Goal: Ask a question

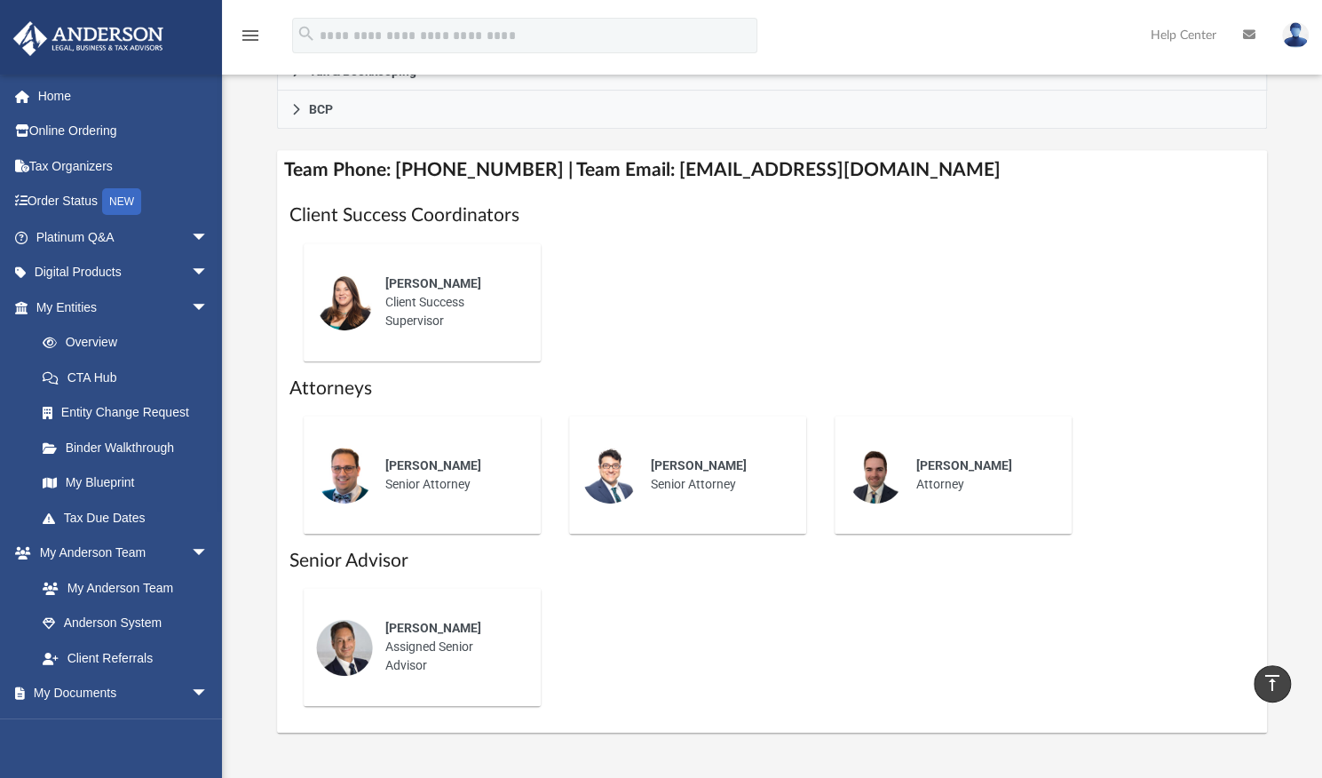
scroll to position [621, 0]
click at [703, 257] on div "[PERSON_NAME] Client Success Supervisor" at bounding box center [771, 302] width 965 height 146
click at [94, 341] on link "Overview" at bounding box center [130, 343] width 210 height 36
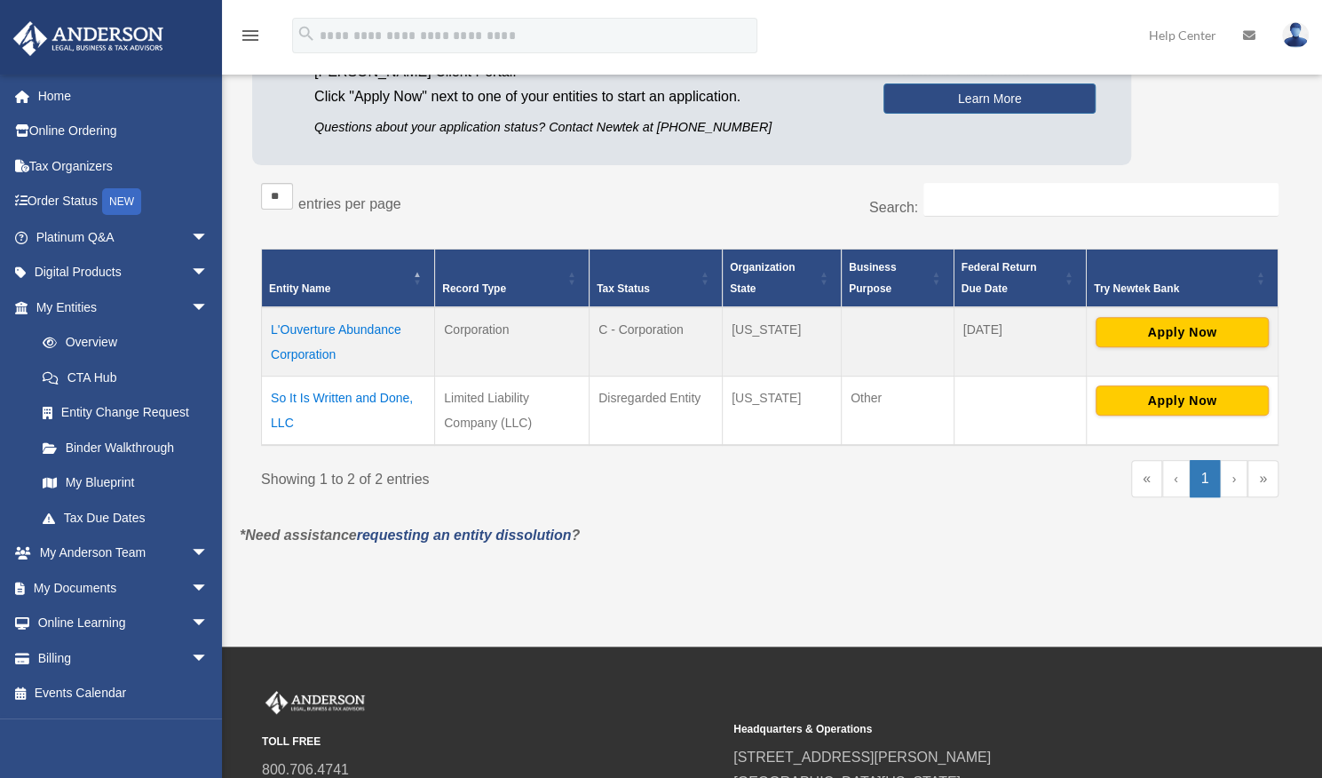
scroll to position [158, 0]
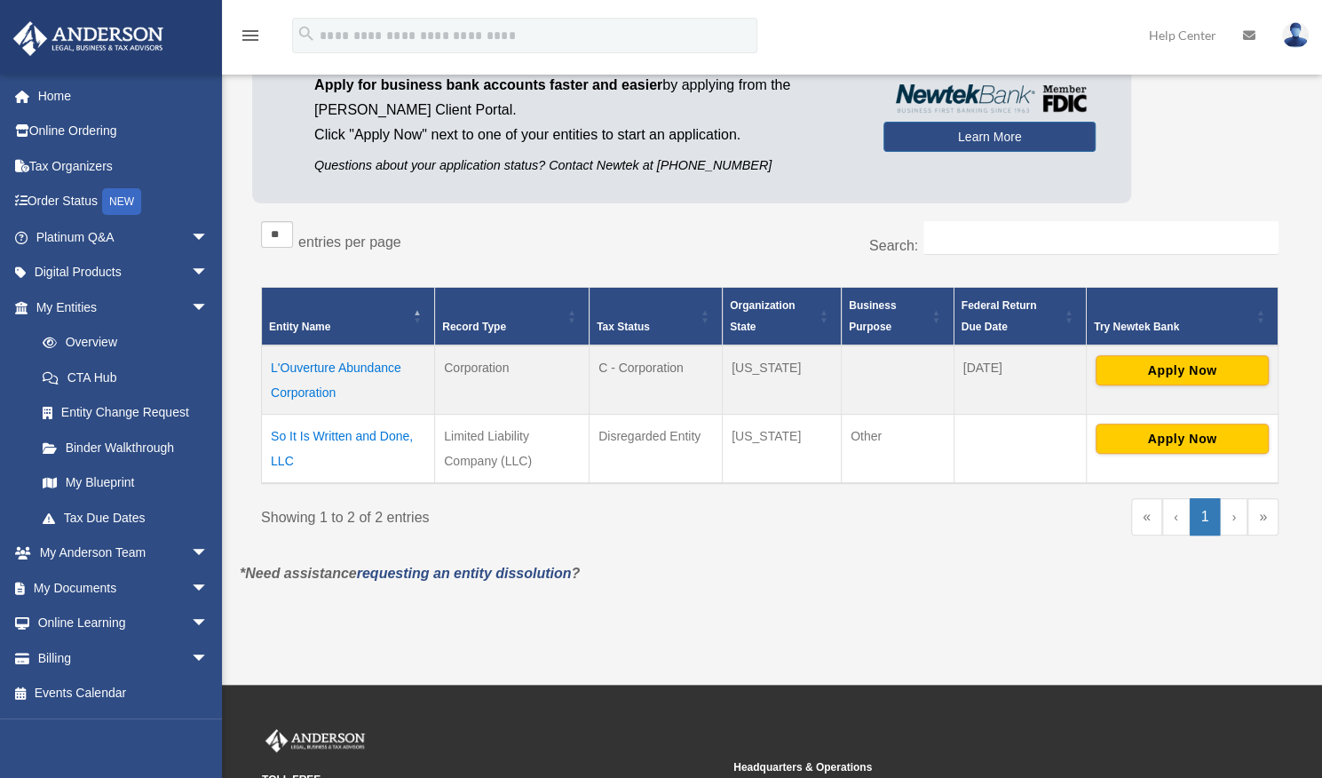
click at [94, 341] on link "Overview" at bounding box center [121, 343] width 193 height 36
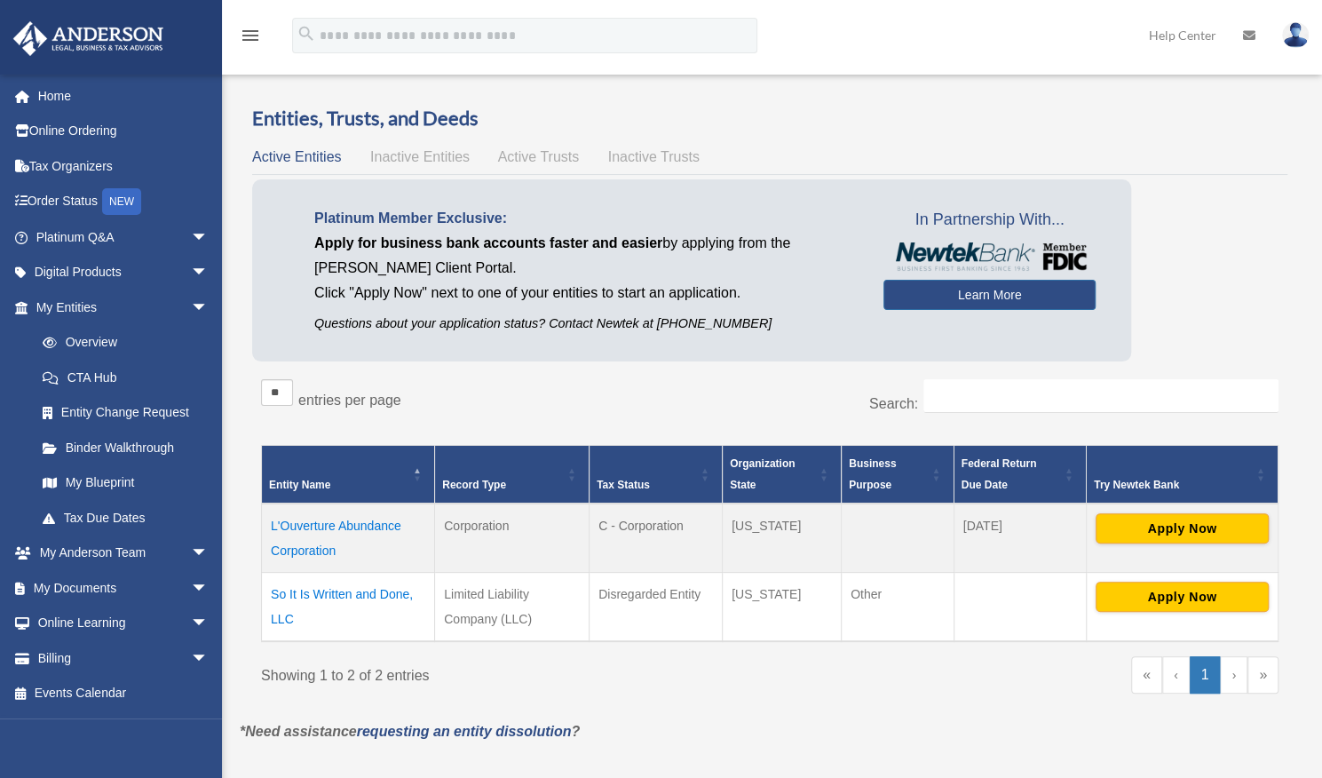
click at [72, 661] on link "Billing arrow_drop_down" at bounding box center [123, 658] width 223 height 36
click at [191, 653] on span "arrow_drop_down" at bounding box center [209, 658] width 36 height 36
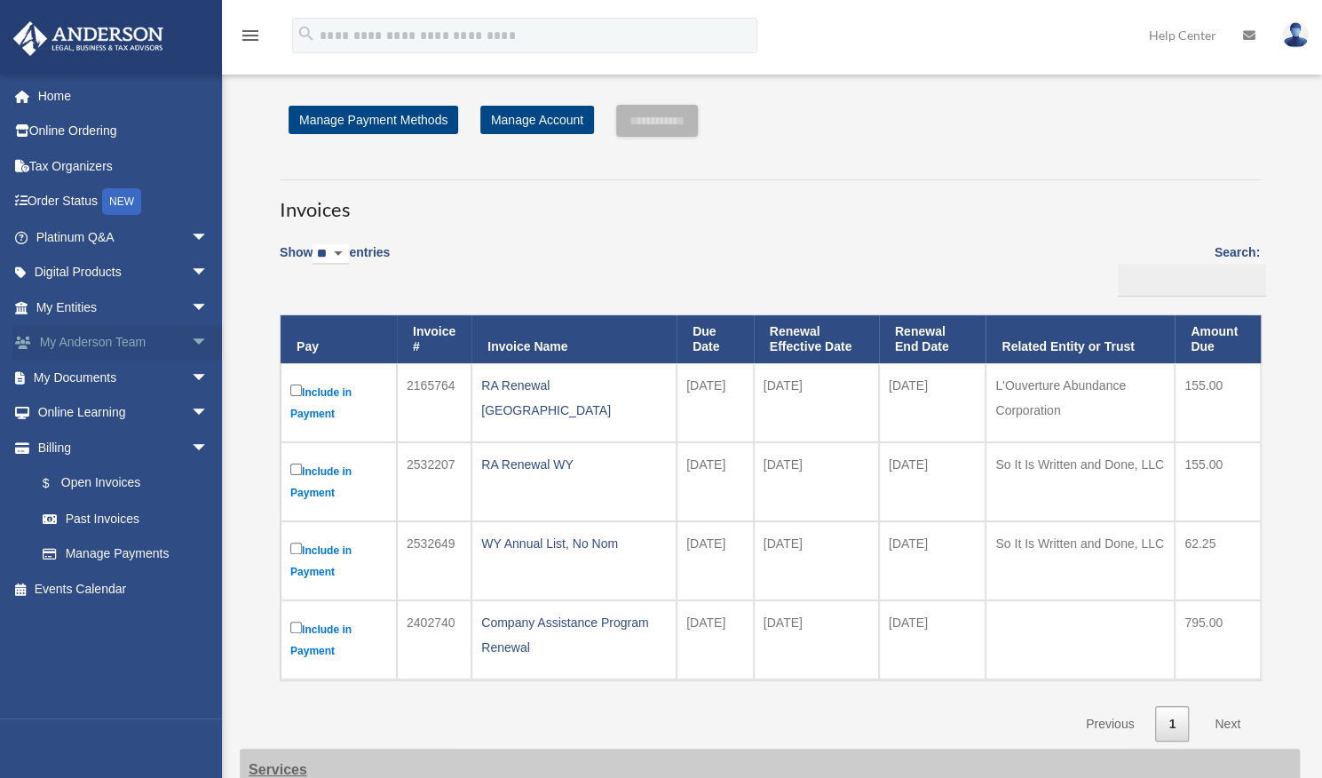
click at [94, 336] on link "My Anderson Team arrow_drop_down" at bounding box center [123, 343] width 223 height 36
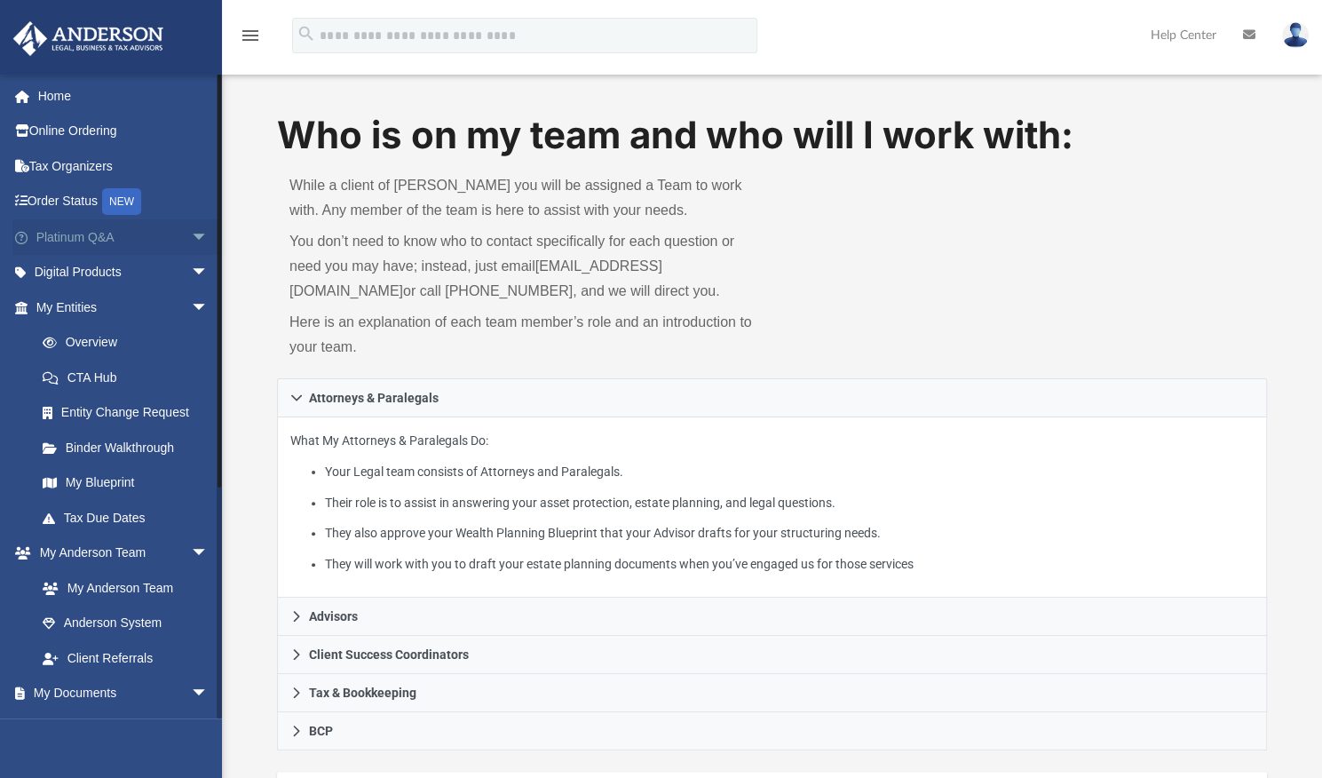
click at [191, 235] on span "arrow_drop_down" at bounding box center [209, 237] width 36 height 36
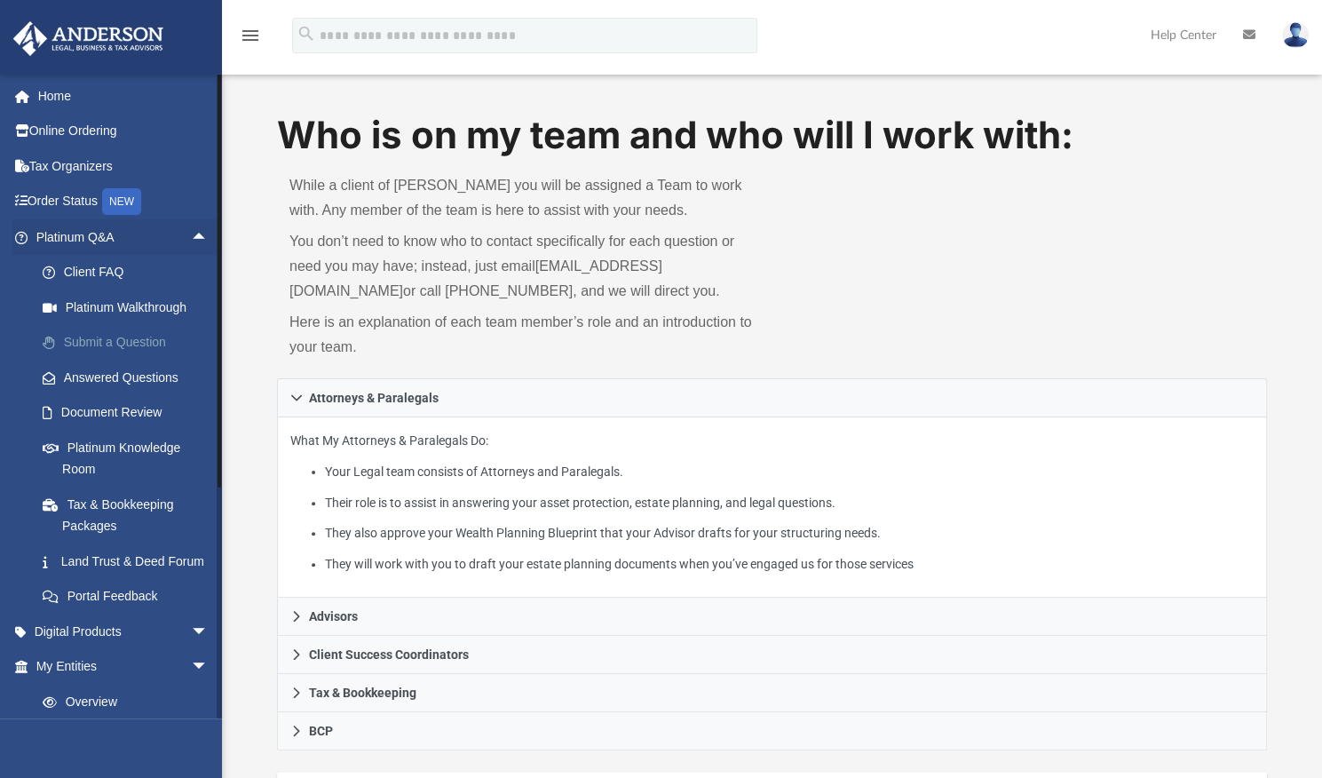
click at [81, 342] on link "Submit a Question" at bounding box center [130, 343] width 210 height 36
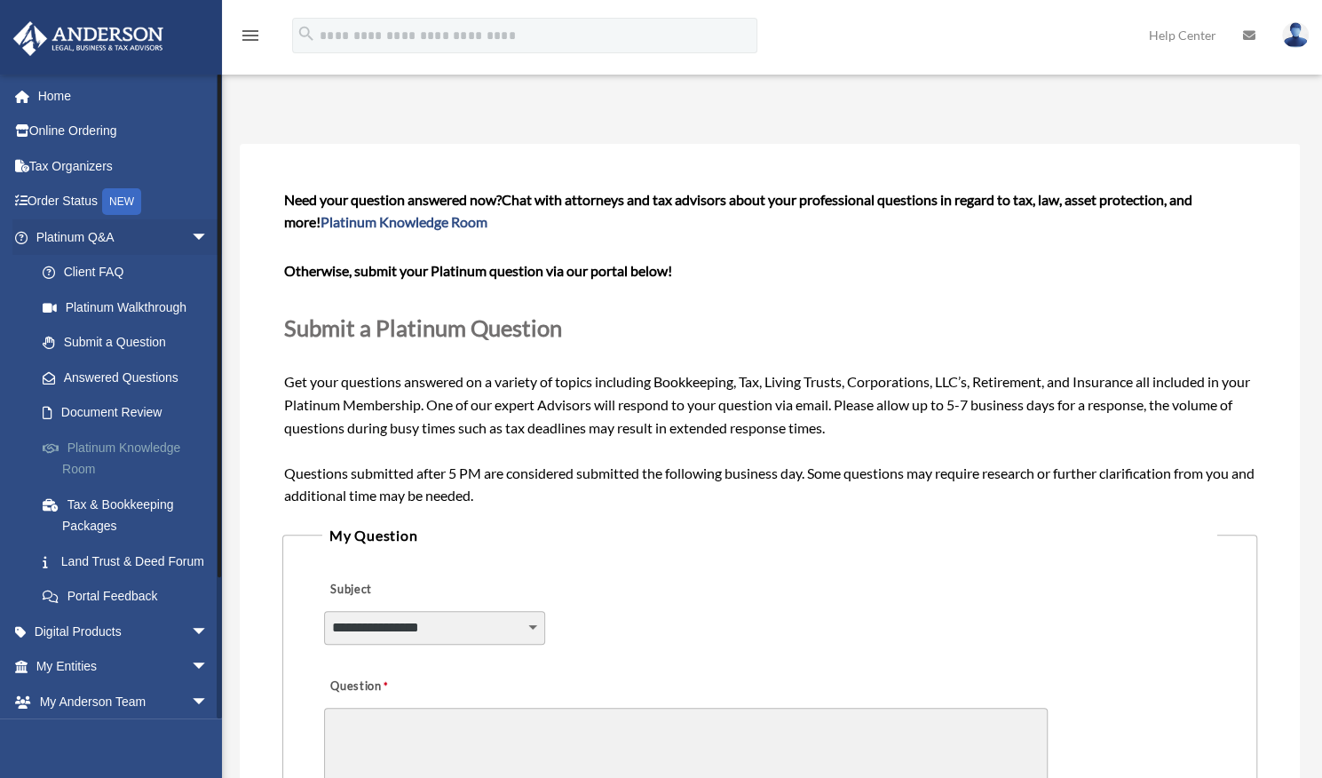
click at [122, 451] on link "Platinum Knowledge Room" at bounding box center [130, 458] width 210 height 57
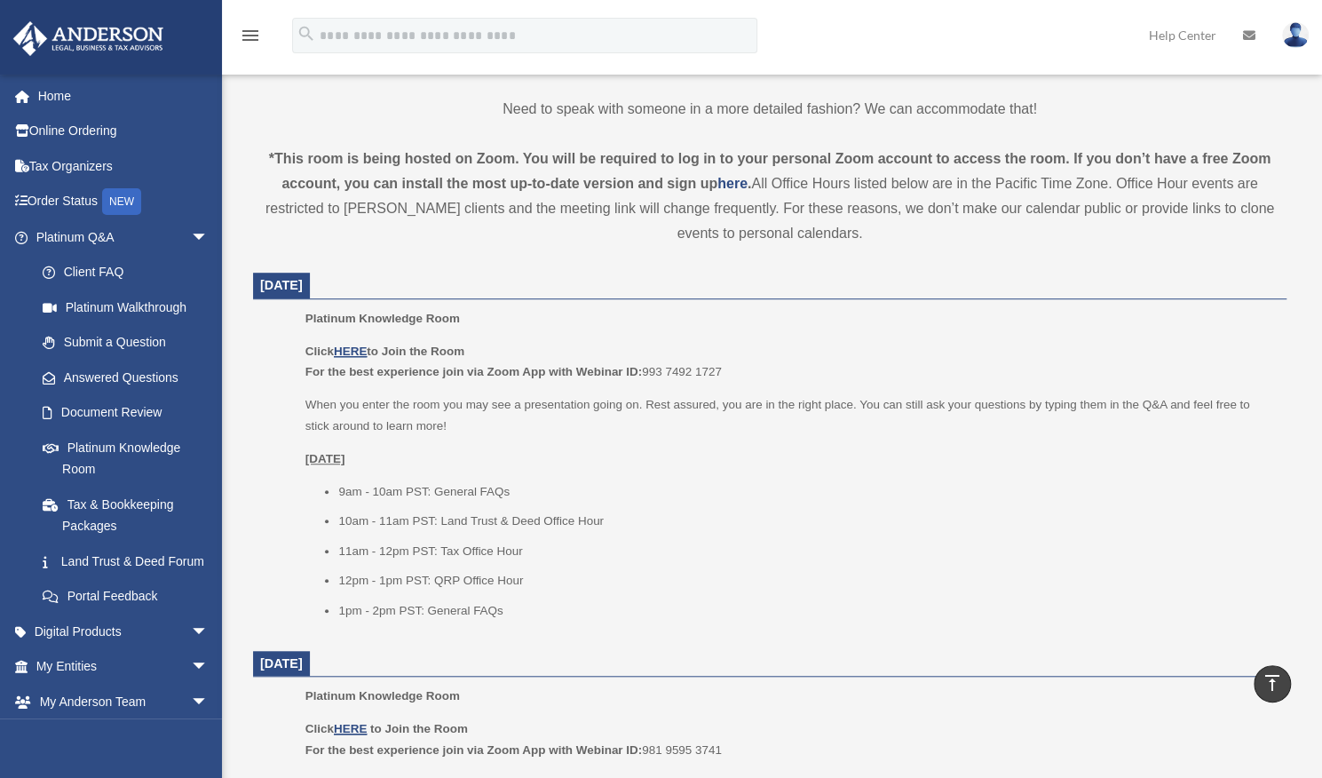
scroll to position [527, 0]
